Goal: Task Accomplishment & Management: Use online tool/utility

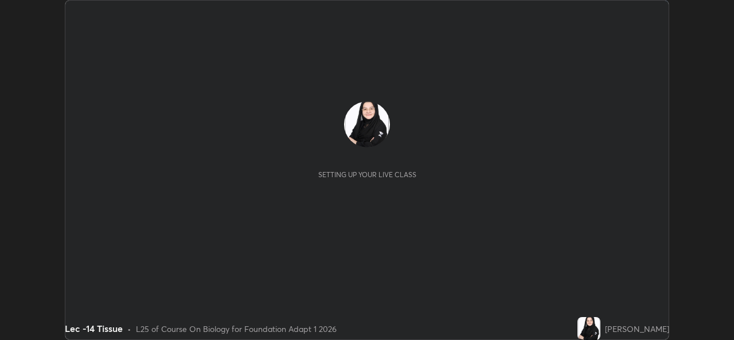
scroll to position [340, 733]
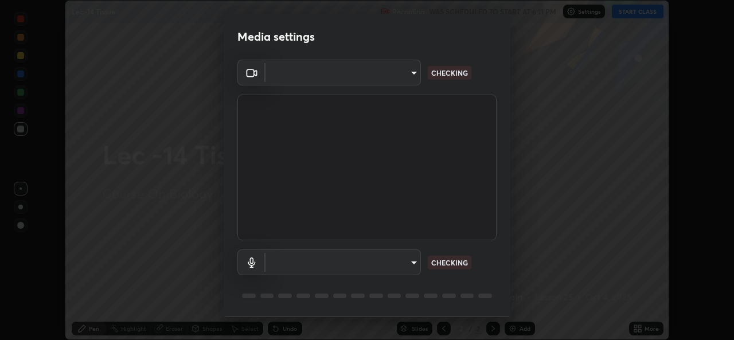
type input "78e73baf3d63bceb4c45423e3c658d9595c8caa1ee6d34b79bc6d5c79dc82097"
type input "df99a08a51d462ac90a93e0d6dd8d9003d21f1f08f59f176791d338bec0cc36b"
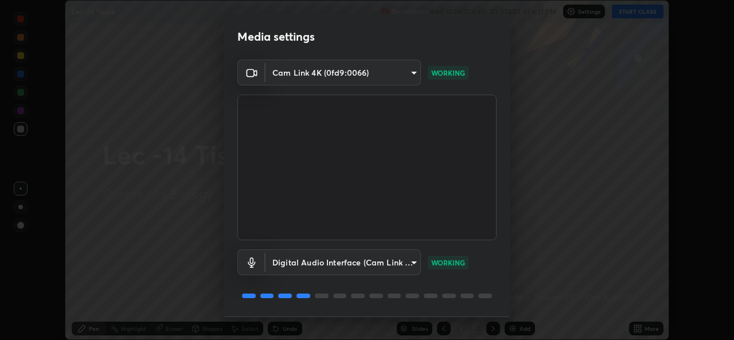
scroll to position [36, 0]
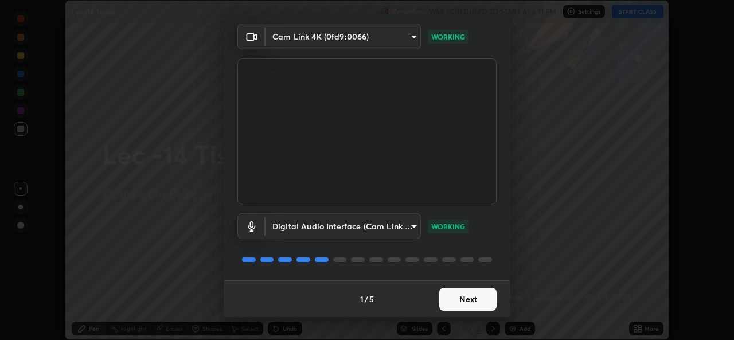
click at [471, 296] on button "Next" at bounding box center [467, 299] width 57 height 23
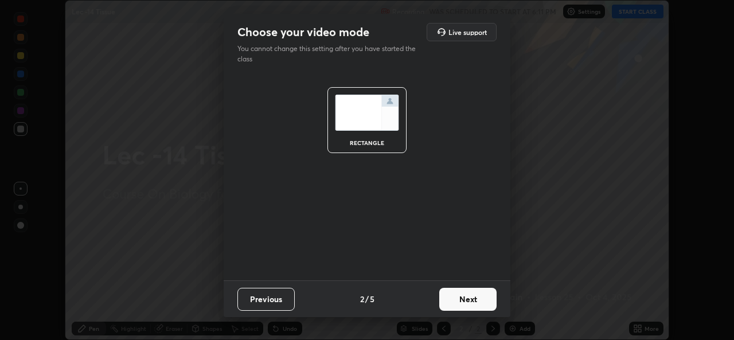
click at [471, 299] on button "Next" at bounding box center [467, 299] width 57 height 23
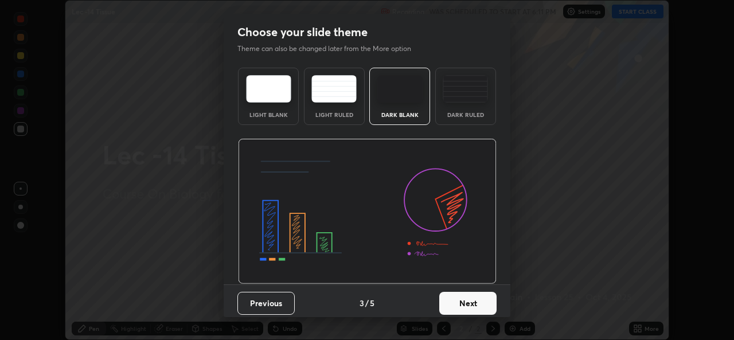
click at [481, 299] on button "Next" at bounding box center [467, 303] width 57 height 23
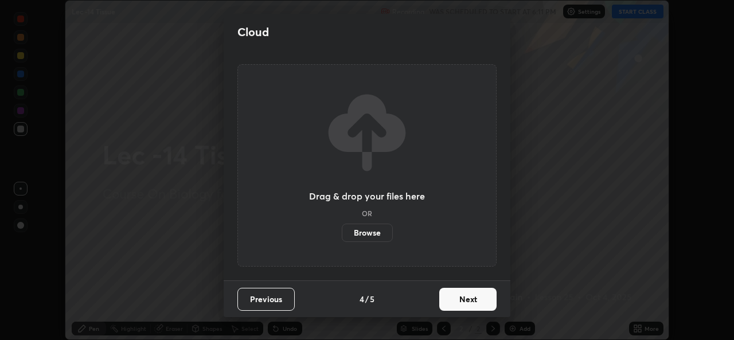
click at [491, 298] on button "Next" at bounding box center [467, 299] width 57 height 23
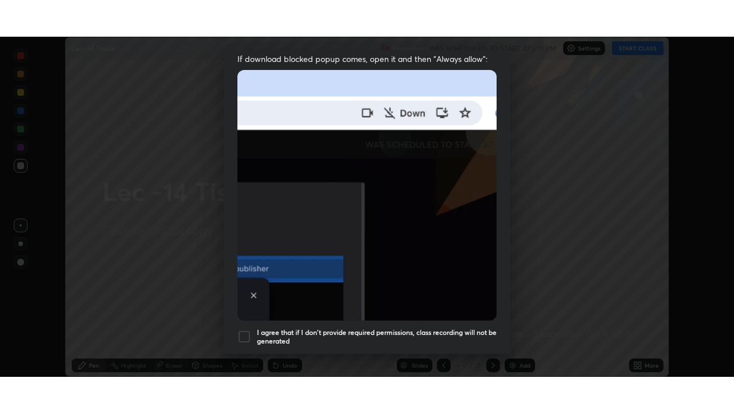
scroll to position [270, 0]
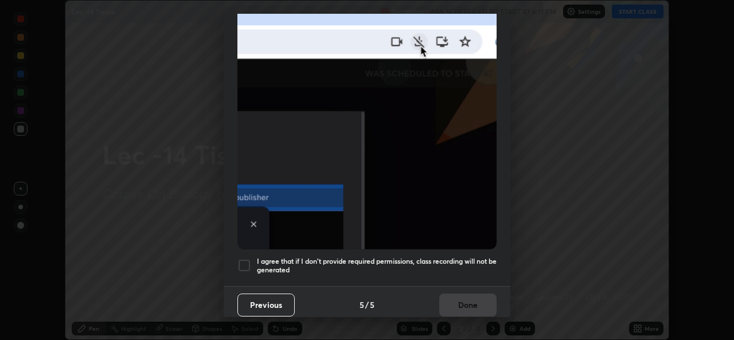
click at [246, 260] on div at bounding box center [244, 265] width 14 height 14
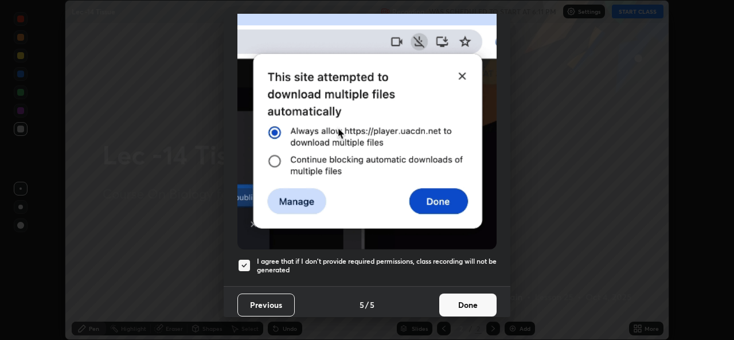
click at [465, 299] on button "Done" at bounding box center [467, 304] width 57 height 23
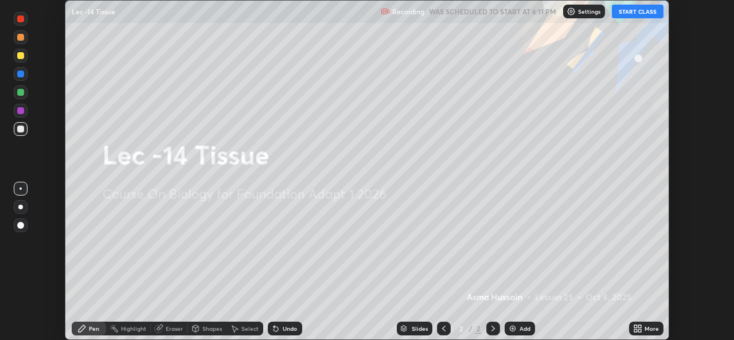
click at [626, 16] on button "START CLASS" at bounding box center [637, 12] width 52 height 14
click at [635, 326] on icon at bounding box center [635, 326] width 3 height 3
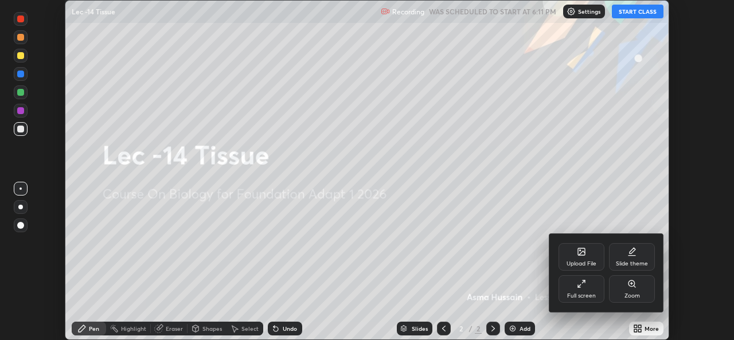
click at [598, 289] on div "Full screen" at bounding box center [581, 289] width 46 height 28
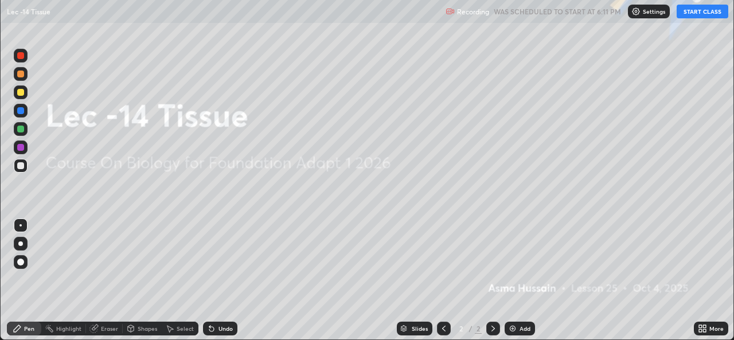
scroll to position [413, 734]
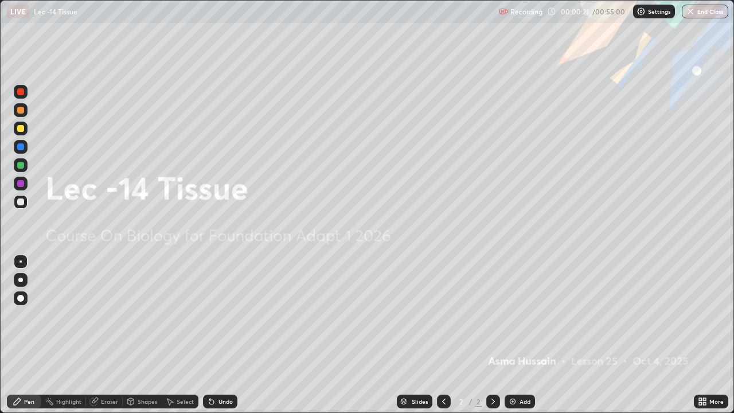
click at [226, 339] on div "Undo" at bounding box center [225, 401] width 14 height 6
click at [513, 339] on img at bounding box center [512, 401] width 9 height 9
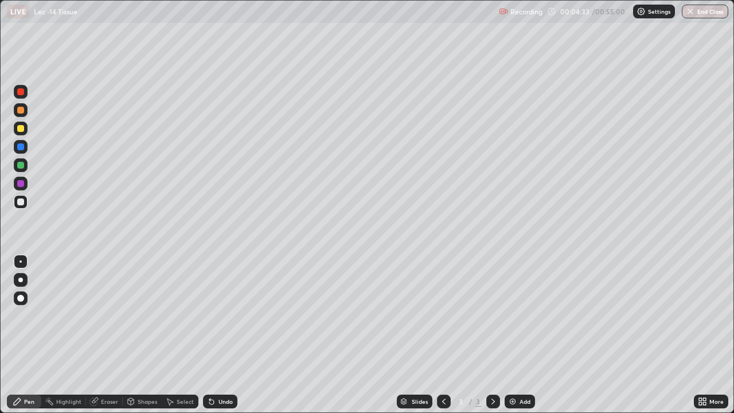
click at [228, 339] on div "Undo" at bounding box center [225, 401] width 14 height 6
click at [21, 108] on div at bounding box center [20, 110] width 7 height 7
click at [19, 205] on div at bounding box center [20, 201] width 7 height 7
click at [175, 339] on div "Select" at bounding box center [180, 401] width 37 height 14
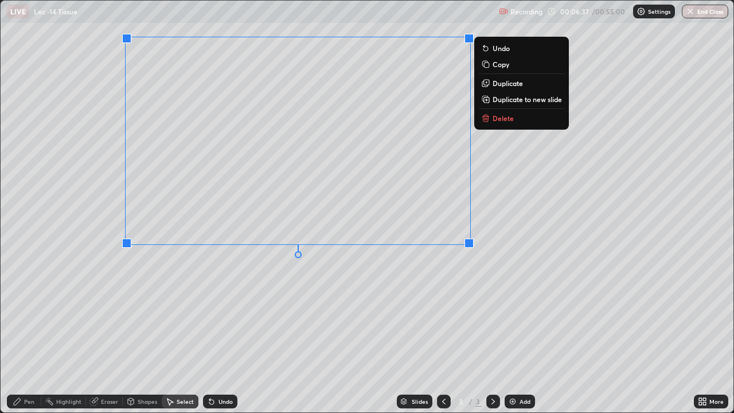
click at [30, 339] on div "Pen" at bounding box center [24, 401] width 34 height 14
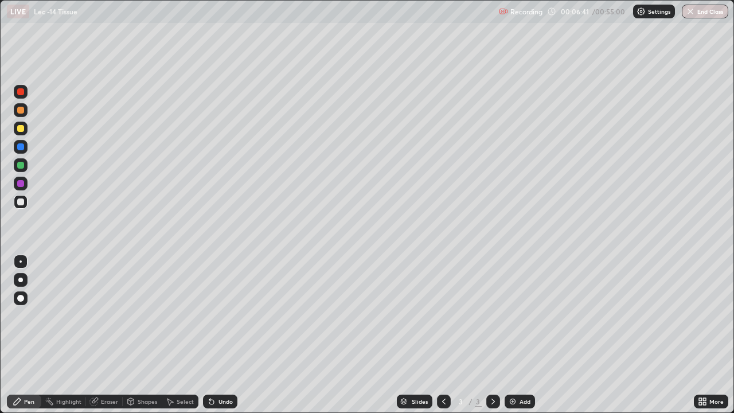
click at [21, 129] on div at bounding box center [20, 128] width 7 height 7
click at [518, 339] on div "Add" at bounding box center [519, 401] width 30 height 14
click at [442, 339] on icon at bounding box center [443, 401] width 3 height 6
click at [492, 339] on icon at bounding box center [492, 401] width 9 height 9
click at [21, 202] on div at bounding box center [20, 201] width 7 height 7
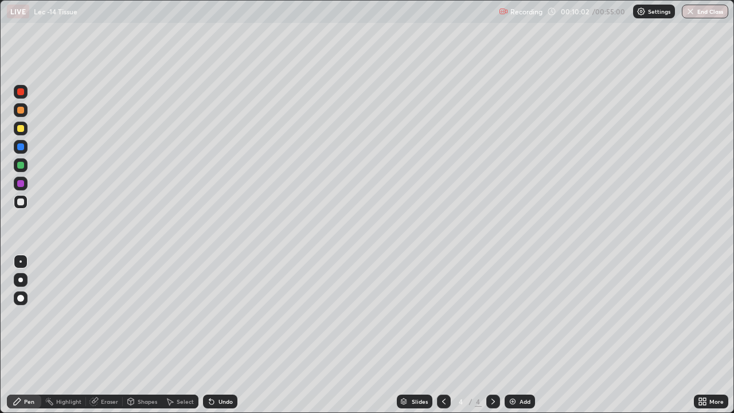
click at [21, 130] on div at bounding box center [20, 128] width 7 height 7
click at [228, 339] on div "Undo" at bounding box center [225, 401] width 14 height 6
click at [226, 339] on div "Undo" at bounding box center [225, 401] width 14 height 6
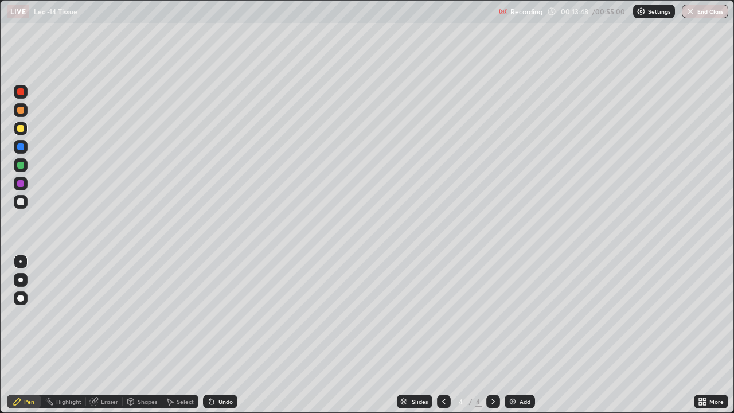
click at [227, 339] on div "Undo" at bounding box center [225, 401] width 14 height 6
click at [226, 339] on div "Undo" at bounding box center [225, 401] width 14 height 6
click at [225, 339] on div "Undo" at bounding box center [225, 401] width 14 height 6
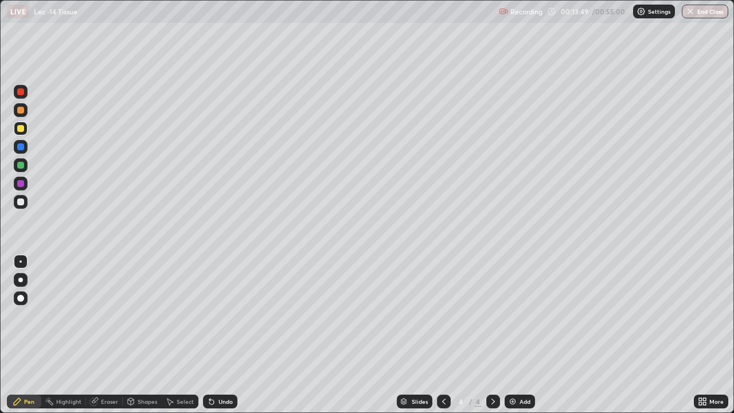
click at [225, 339] on div "Undo" at bounding box center [225, 401] width 14 height 6
click at [110, 339] on div "Eraser" at bounding box center [109, 401] width 17 height 6
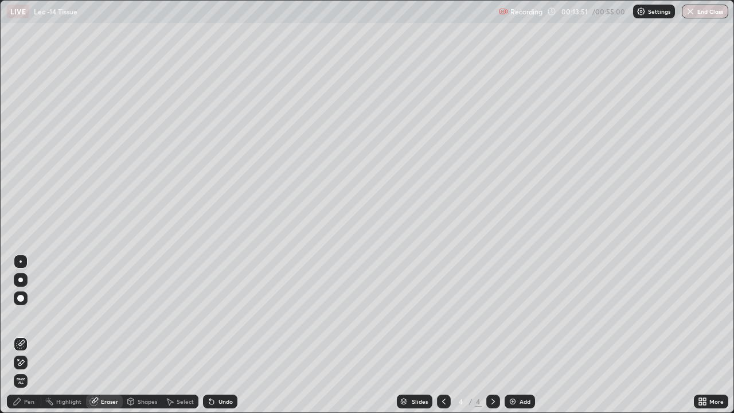
click at [22, 339] on icon at bounding box center [20, 363] width 9 height 10
click at [33, 339] on div "Pen" at bounding box center [29, 401] width 10 height 6
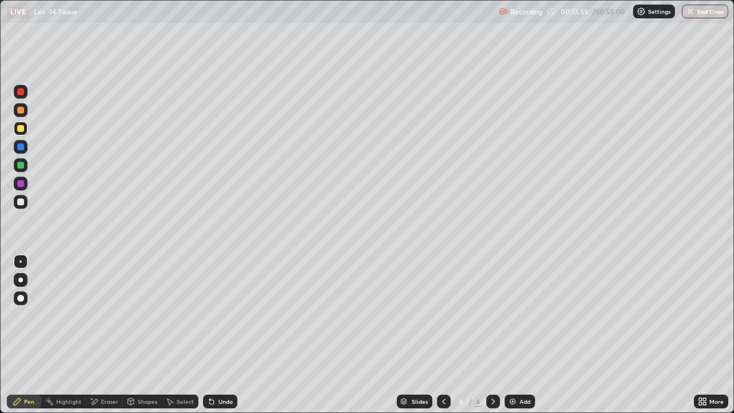
click at [21, 261] on div at bounding box center [20, 261] width 2 height 2
click at [181, 339] on div "Select" at bounding box center [185, 401] width 17 height 6
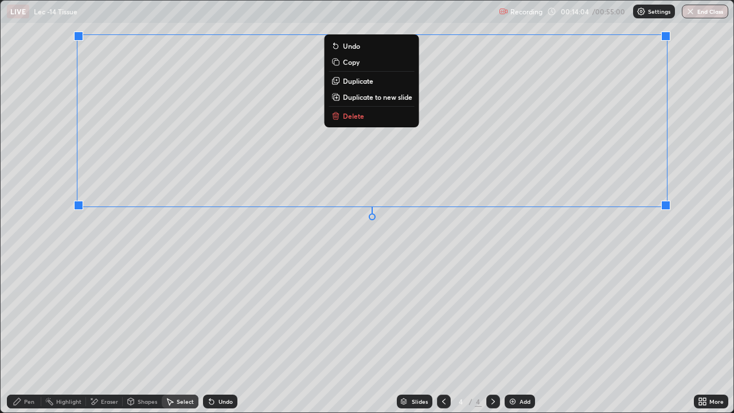
click at [29, 339] on div "Pen" at bounding box center [29, 401] width 10 height 6
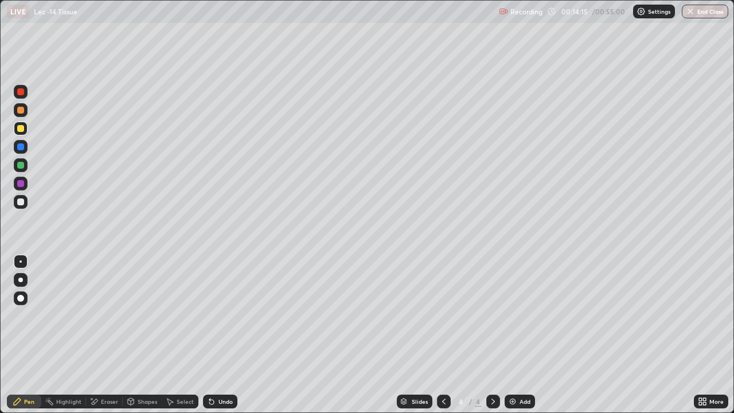
click at [700, 339] on icon at bounding box center [700, 399] width 3 height 3
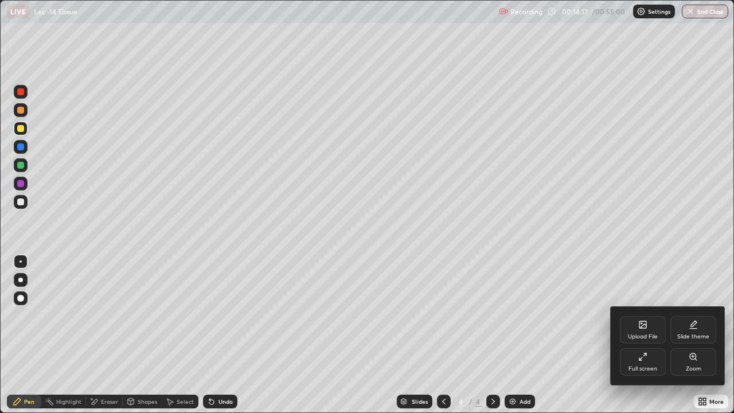
click at [645, 339] on icon at bounding box center [642, 356] width 9 height 9
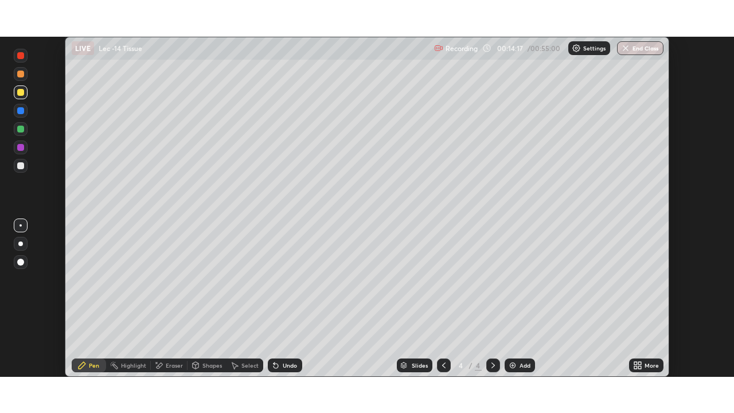
scroll to position [56969, 56576]
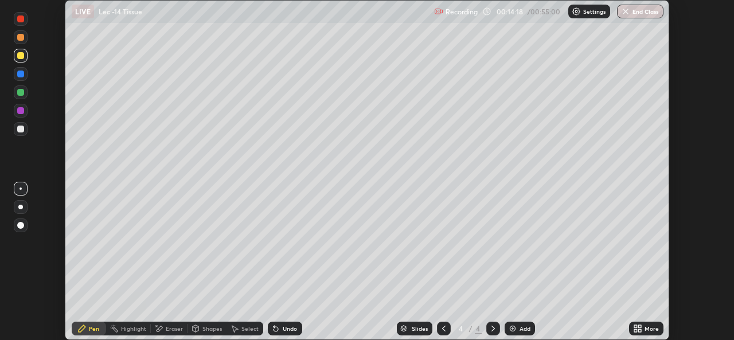
click at [636, 325] on icon at bounding box center [635, 326] width 3 height 3
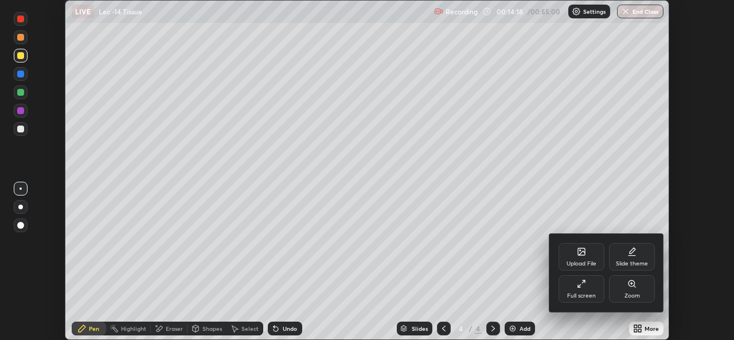
click at [592, 293] on div "Full screen" at bounding box center [581, 296] width 29 height 6
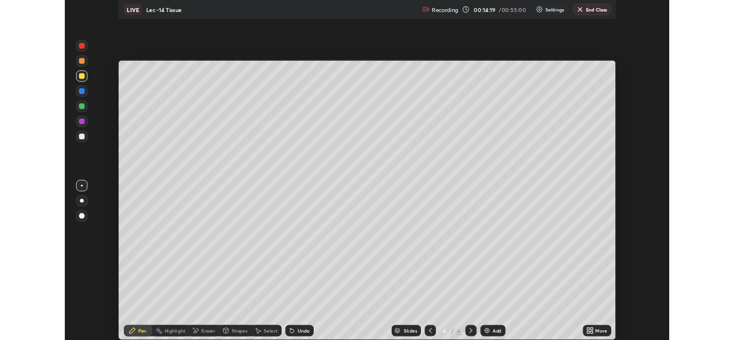
scroll to position [413, 734]
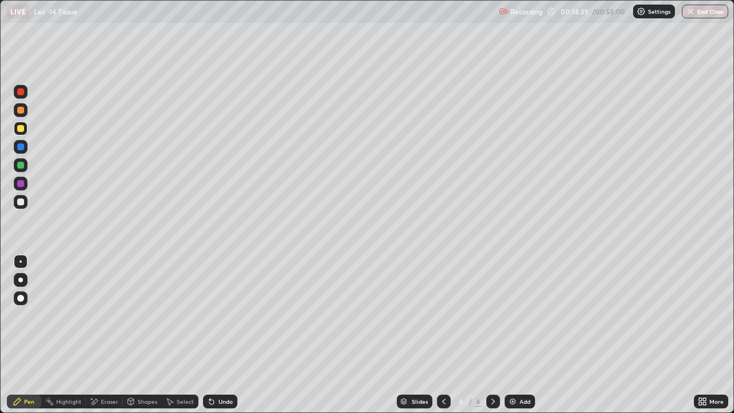
click at [23, 207] on div at bounding box center [21, 202] width 14 height 14
click at [167, 339] on div "Select" at bounding box center [180, 401] width 37 height 23
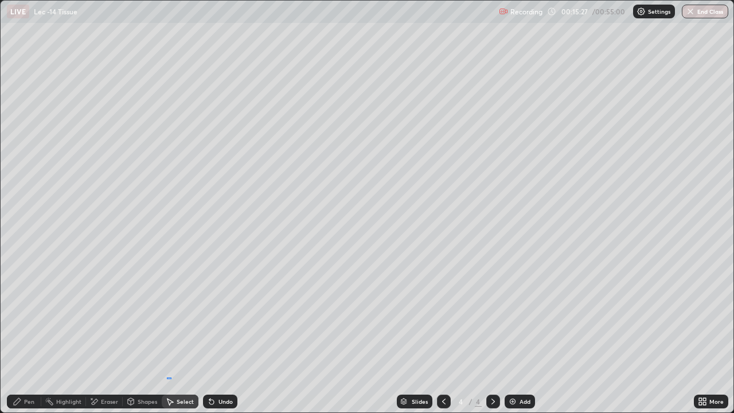
click at [167, 339] on div "0 ° Undo Copy Duplicate Duplicate to new slide Delete" at bounding box center [367, 206] width 732 height 411
click at [29, 339] on div "Pen" at bounding box center [29, 401] width 10 height 6
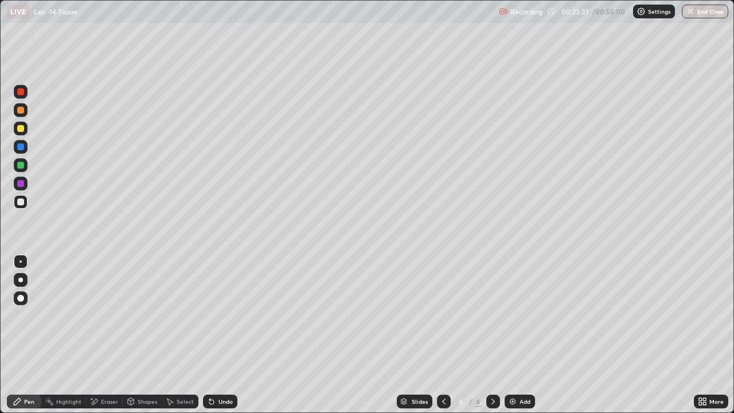
click at [518, 339] on div "Add" at bounding box center [519, 401] width 30 height 14
click at [21, 131] on div at bounding box center [20, 128] width 7 height 7
click at [23, 204] on div at bounding box center [20, 201] width 7 height 7
click at [177, 339] on div "Select" at bounding box center [185, 401] width 17 height 6
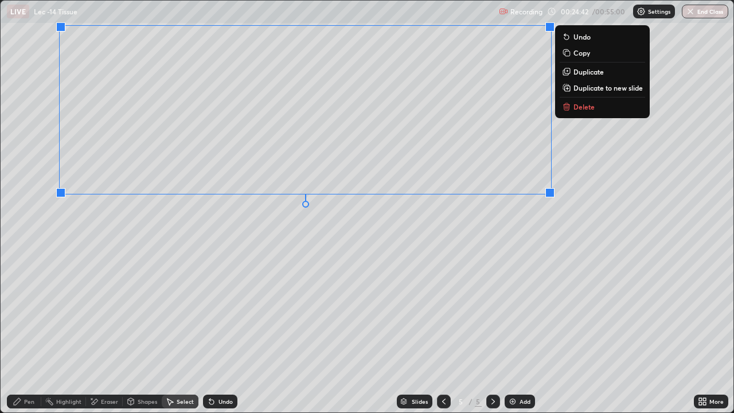
click at [28, 339] on div "Pen" at bounding box center [24, 401] width 34 height 14
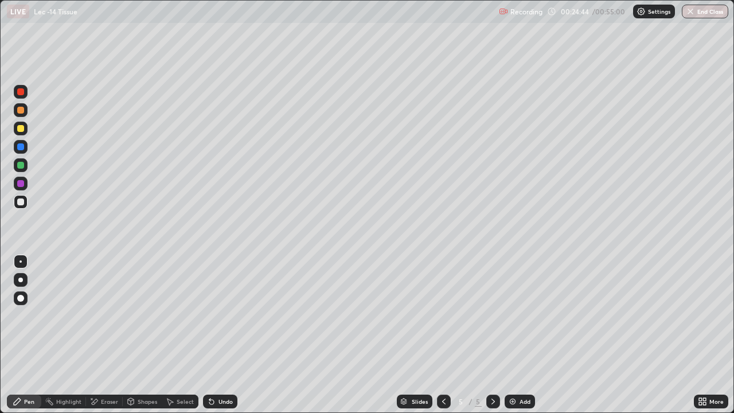
click at [19, 130] on div at bounding box center [20, 128] width 7 height 7
click at [704, 339] on icon at bounding box center [704, 403] width 3 height 3
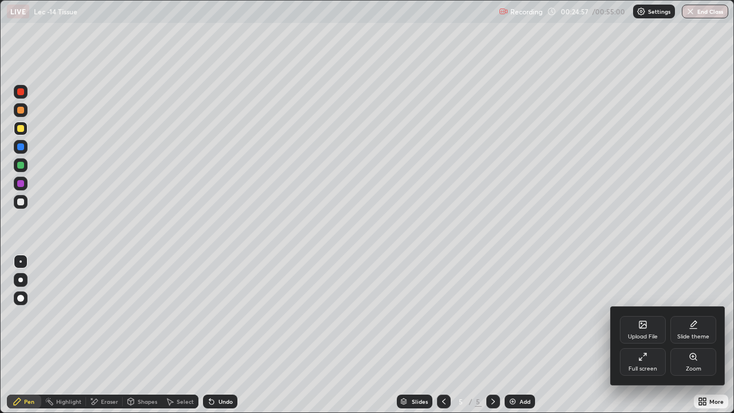
click at [642, 339] on div "Full screen" at bounding box center [643, 362] width 46 height 28
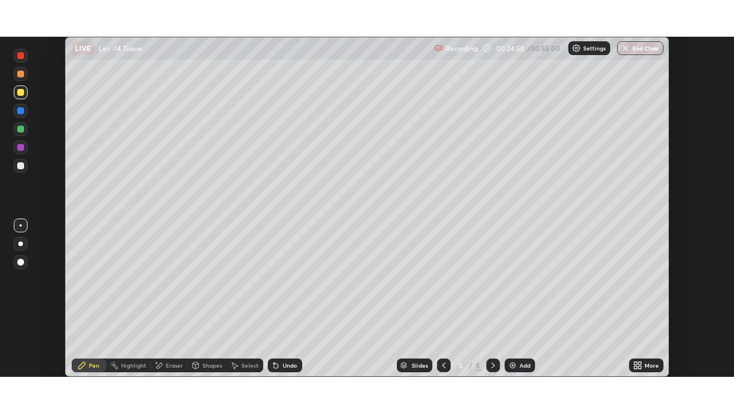
scroll to position [56969, 56576]
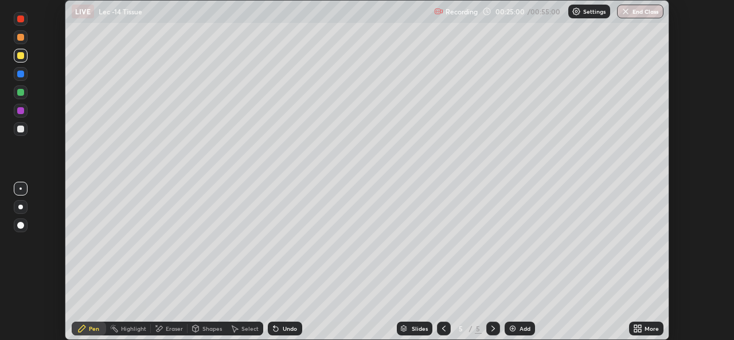
click at [631, 327] on div "More" at bounding box center [646, 329] width 34 height 14
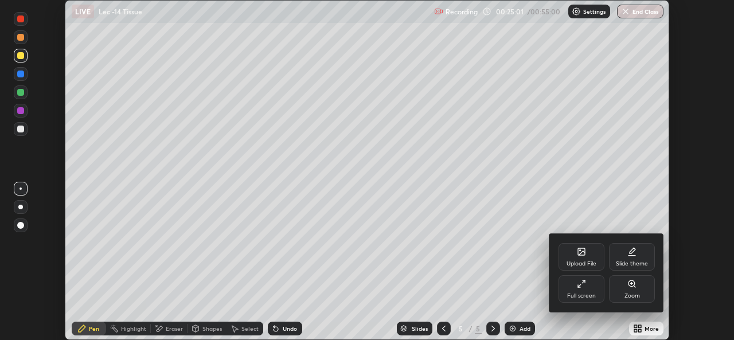
click at [581, 293] on div "Full screen" at bounding box center [581, 296] width 29 height 6
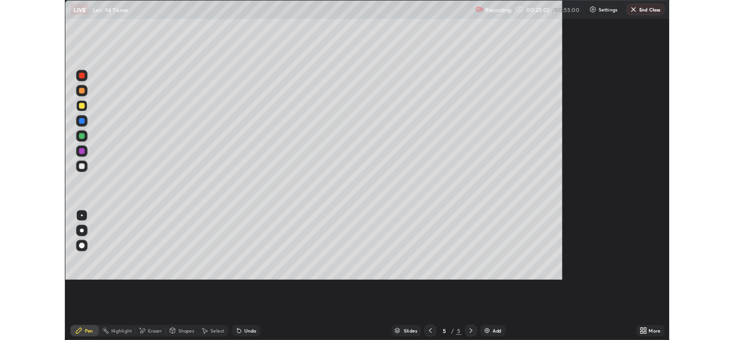
scroll to position [413, 734]
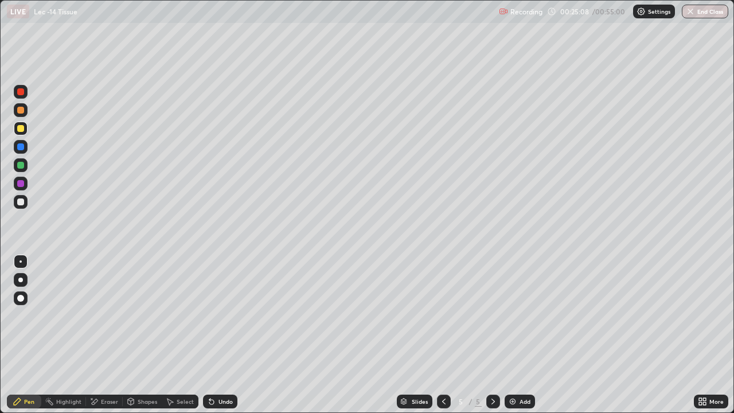
click at [220, 339] on div "Undo" at bounding box center [225, 401] width 14 height 6
click at [21, 204] on div at bounding box center [20, 201] width 7 height 7
click at [225, 339] on div "Undo" at bounding box center [220, 401] width 34 height 14
click at [20, 130] on div at bounding box center [20, 128] width 7 height 7
click at [21, 207] on div at bounding box center [21, 202] width 14 height 14
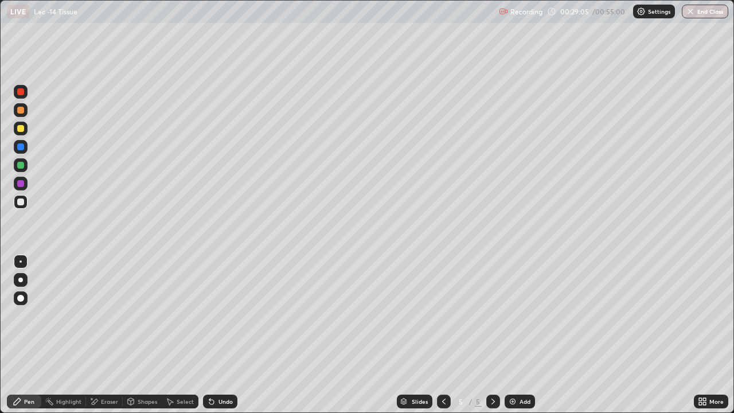
click at [516, 339] on div "Add" at bounding box center [519, 401] width 30 height 14
click at [24, 132] on div at bounding box center [21, 128] width 14 height 14
click at [228, 339] on div "Undo" at bounding box center [220, 401] width 34 height 14
click at [19, 203] on div at bounding box center [20, 201] width 7 height 7
click at [221, 339] on div "Undo" at bounding box center [225, 401] width 14 height 6
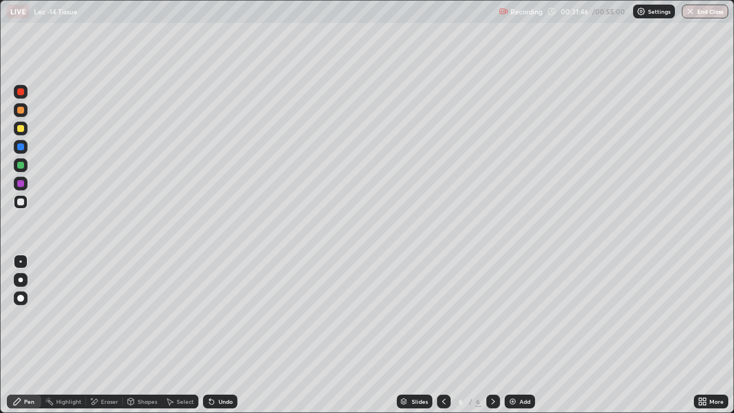
click at [177, 339] on div "Select" at bounding box center [185, 401] width 17 height 6
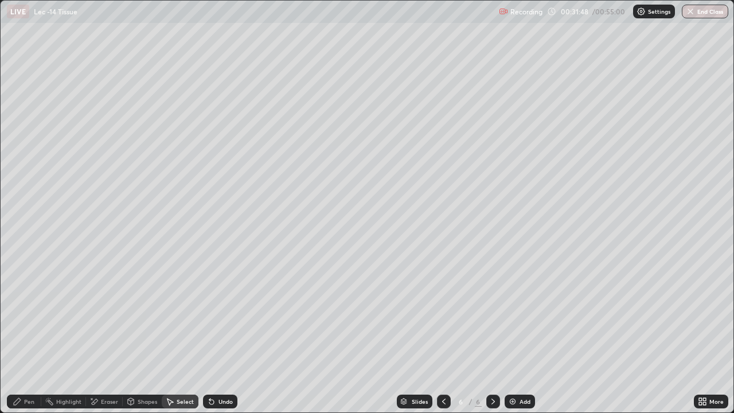
click at [36, 339] on div "Pen" at bounding box center [24, 401] width 34 height 14
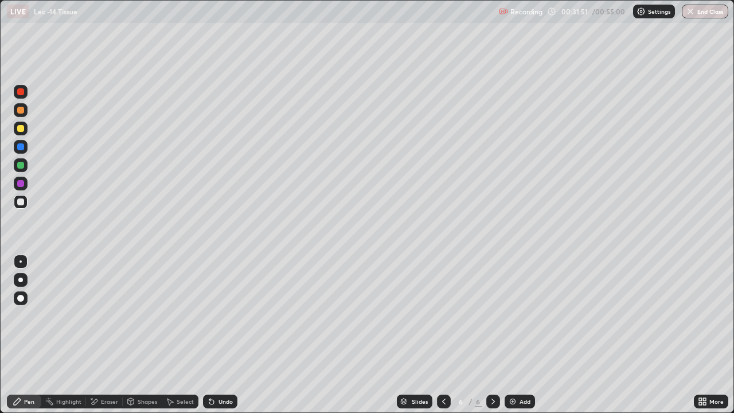
click at [178, 339] on div "Select" at bounding box center [185, 401] width 17 height 6
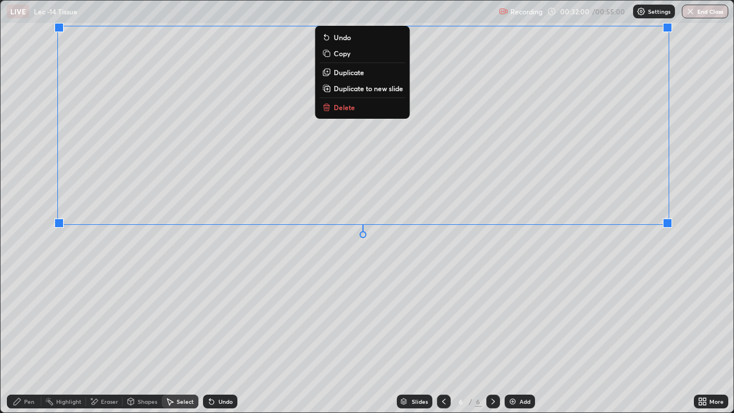
click at [178, 305] on div "0 ° Undo Copy Duplicate Duplicate to new slide Delete" at bounding box center [367, 206] width 732 height 411
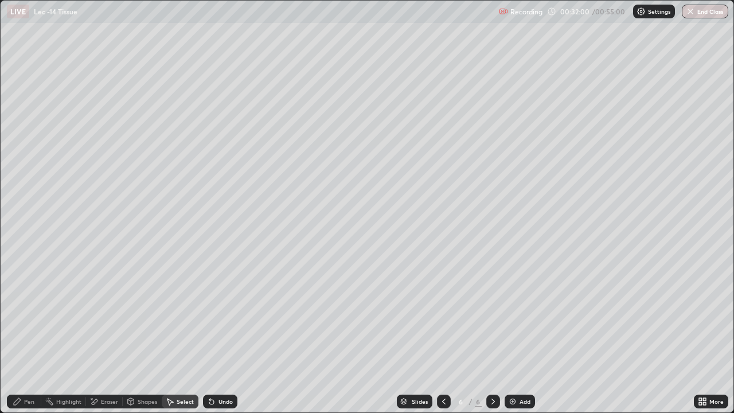
click at [30, 339] on div "Pen" at bounding box center [29, 401] width 10 height 6
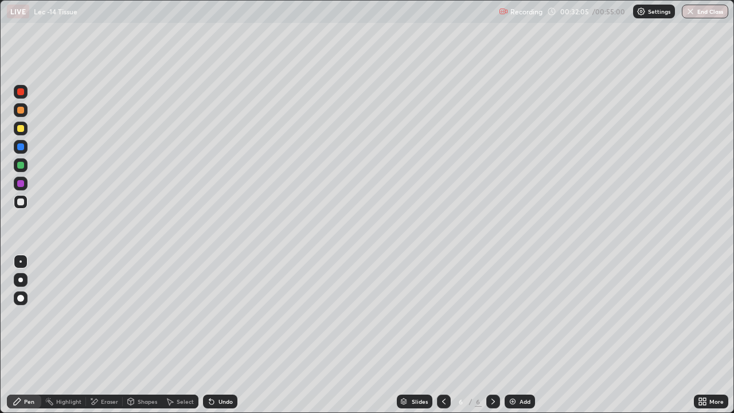
click at [703, 339] on icon at bounding box center [701, 401] width 9 height 9
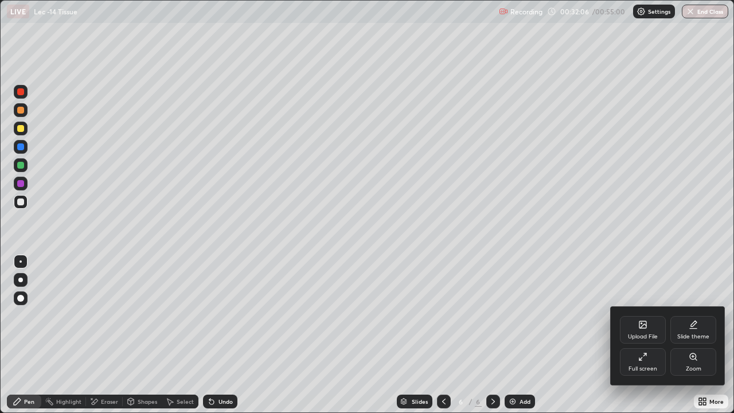
click at [639, 339] on div "Full screen" at bounding box center [643, 362] width 46 height 28
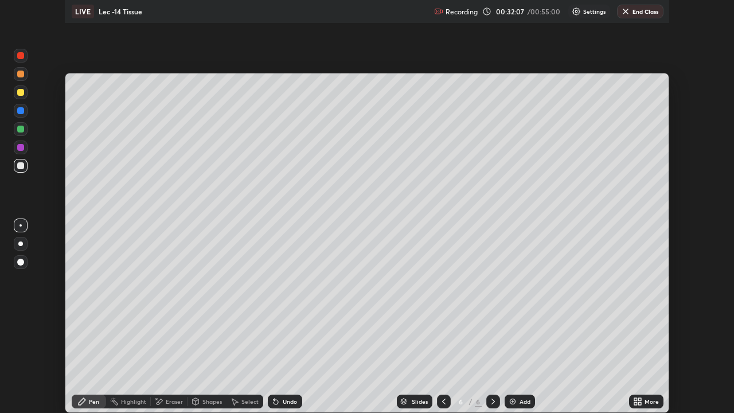
scroll to position [56969, 56576]
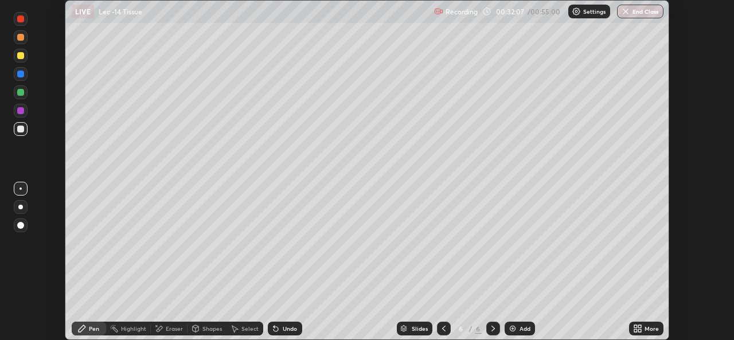
click at [640, 327] on icon at bounding box center [639, 326] width 3 height 3
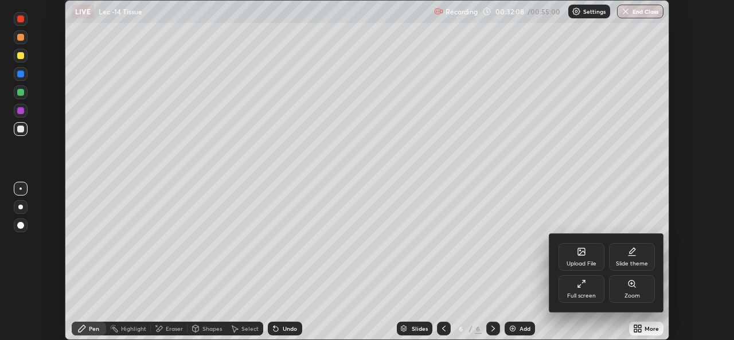
click at [574, 289] on div "Full screen" at bounding box center [581, 289] width 46 height 28
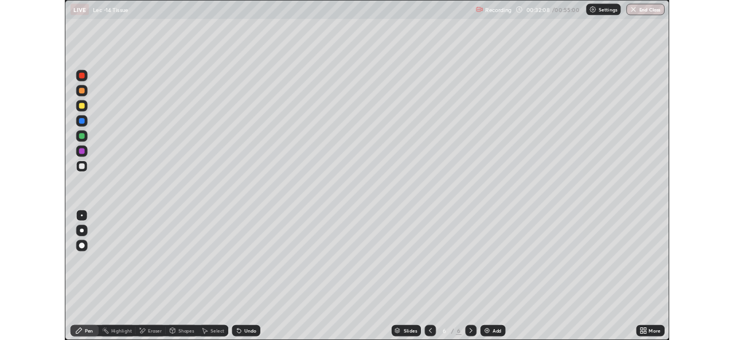
scroll to position [413, 734]
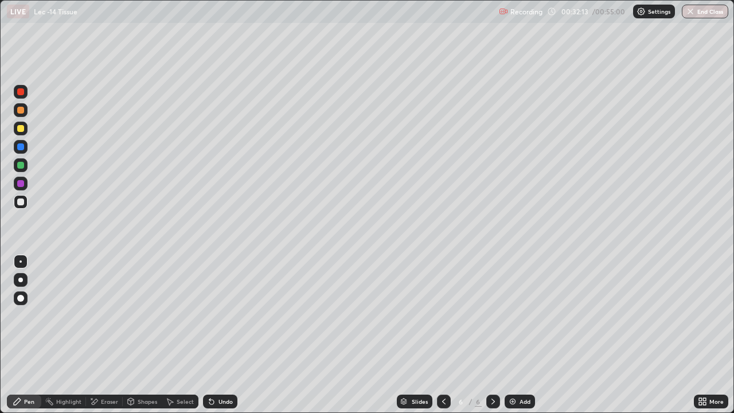
click at [19, 126] on div at bounding box center [20, 128] width 7 height 7
click at [21, 202] on div at bounding box center [20, 201] width 7 height 7
click at [227, 339] on div "Undo" at bounding box center [225, 401] width 14 height 6
click at [228, 339] on div "Undo" at bounding box center [225, 401] width 14 height 6
click at [227, 339] on div "Undo" at bounding box center [225, 401] width 14 height 6
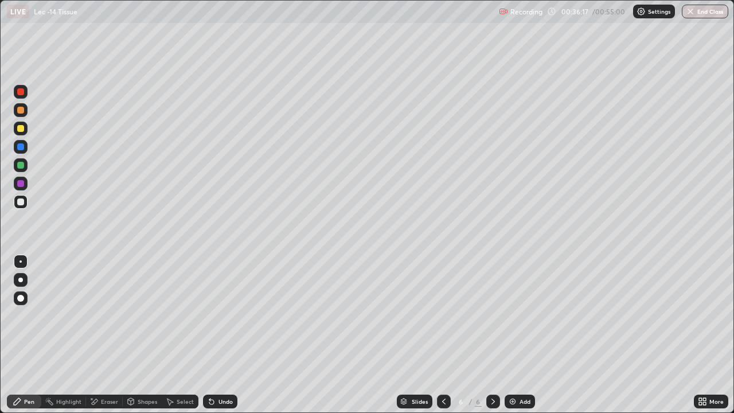
click at [218, 339] on div "Undo" at bounding box center [225, 401] width 14 height 6
click at [219, 339] on div "Undo" at bounding box center [225, 401] width 14 height 6
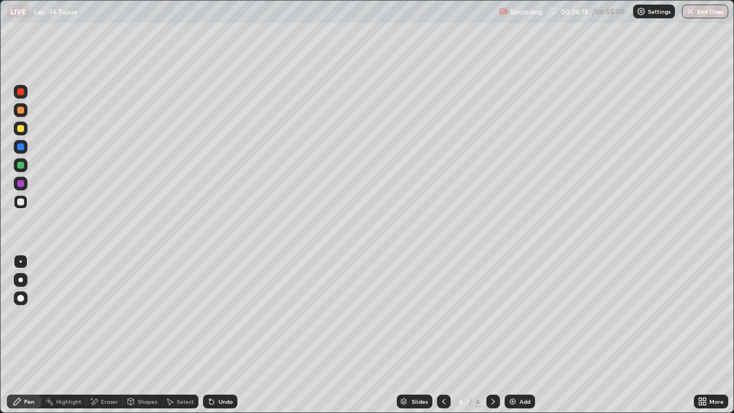
click at [225, 339] on div "Undo" at bounding box center [225, 401] width 14 height 6
click at [515, 339] on img at bounding box center [512, 401] width 9 height 9
click at [700, 339] on icon at bounding box center [700, 399] width 3 height 3
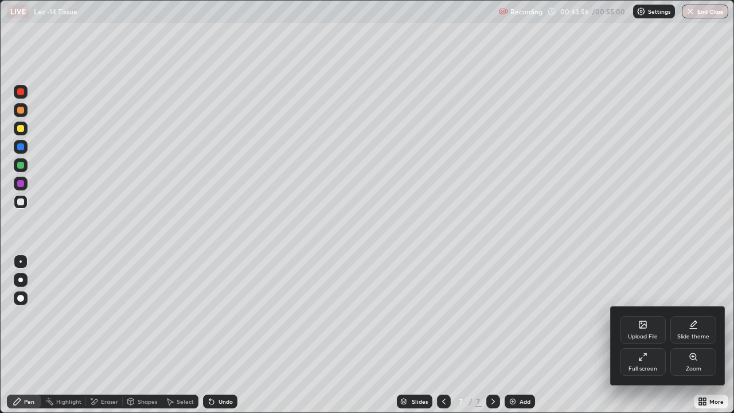
click at [641, 339] on div "Full screen" at bounding box center [642, 369] width 29 height 6
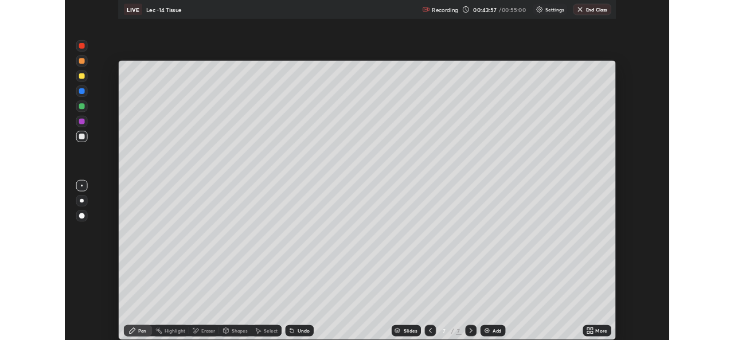
scroll to position [56969, 56576]
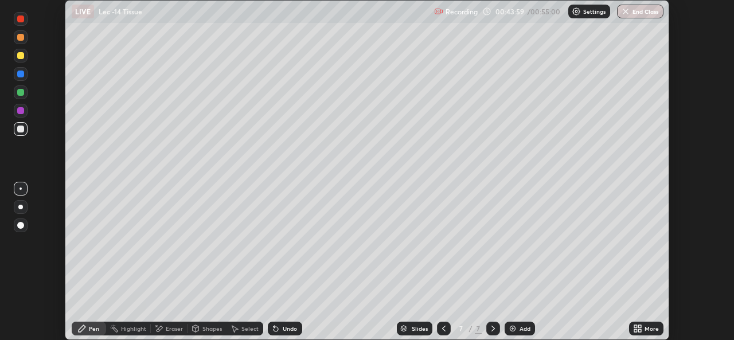
click at [630, 11] on button "End Class" at bounding box center [640, 12] width 46 height 14
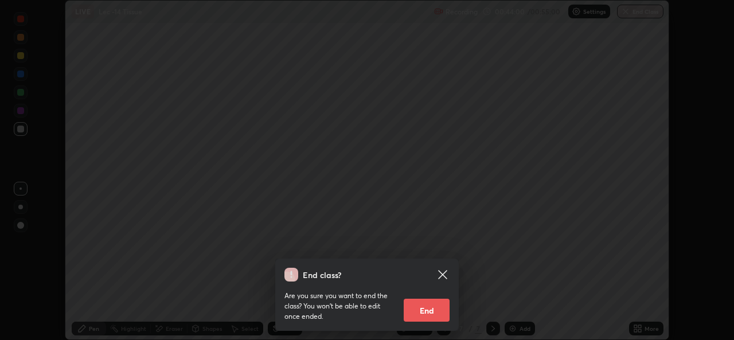
click at [430, 307] on button "End" at bounding box center [426, 310] width 46 height 23
